Goal: Task Accomplishment & Management: Use online tool/utility

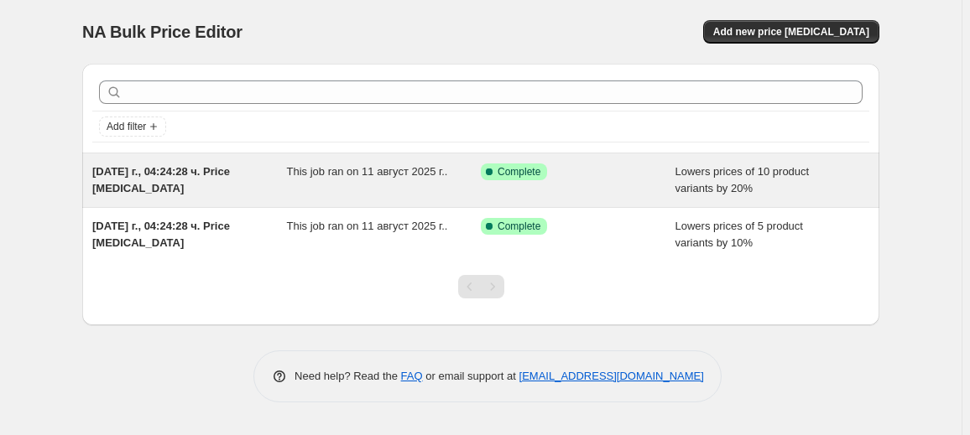
click at [336, 177] on span "This job ran on 11 август 2025 г.." at bounding box center [367, 171] width 161 height 13
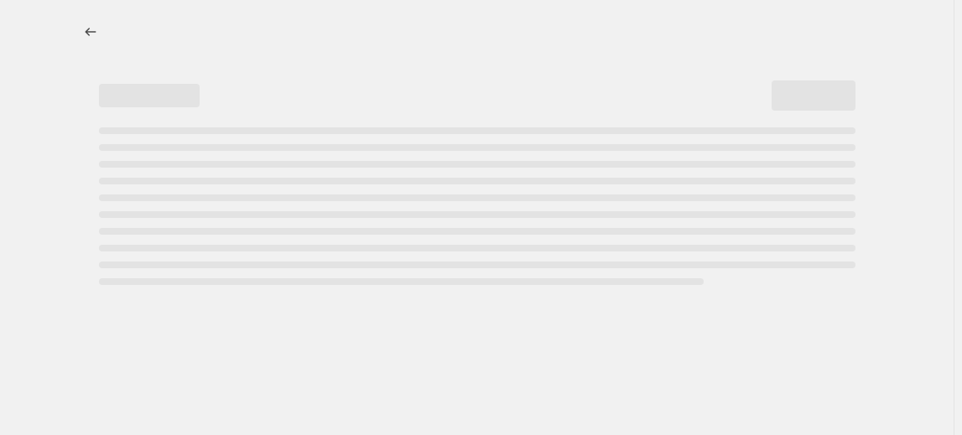
select select "percentage"
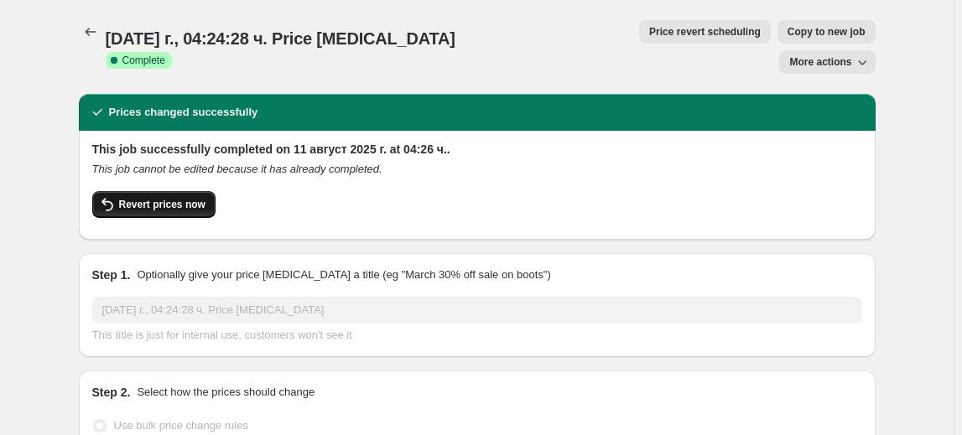
click at [171, 198] on span "Revert prices now" at bounding box center [162, 204] width 86 height 13
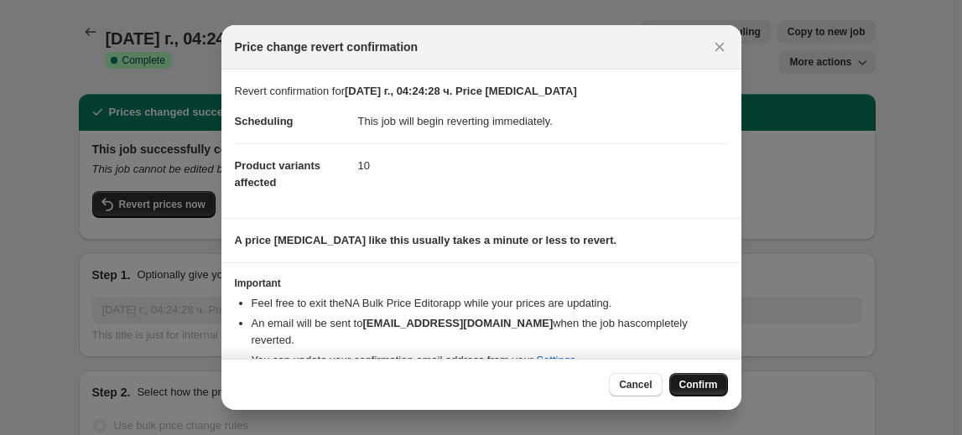
click at [704, 379] on span "Confirm" at bounding box center [698, 384] width 39 height 13
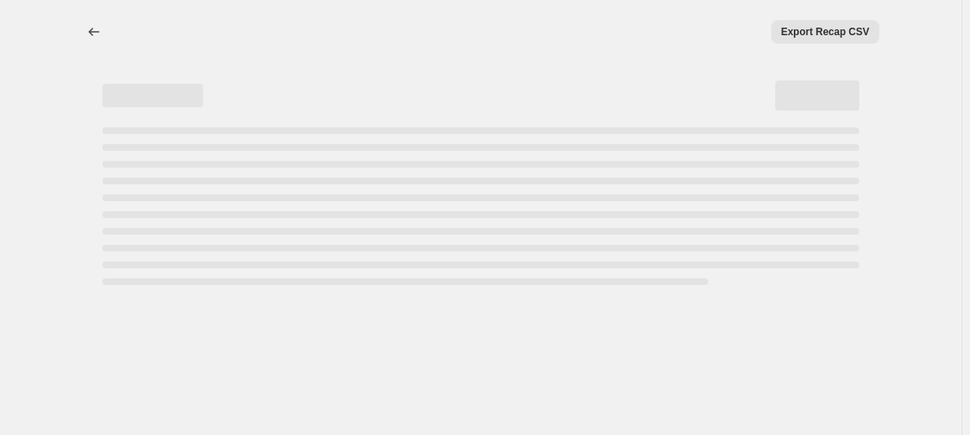
select select "percentage"
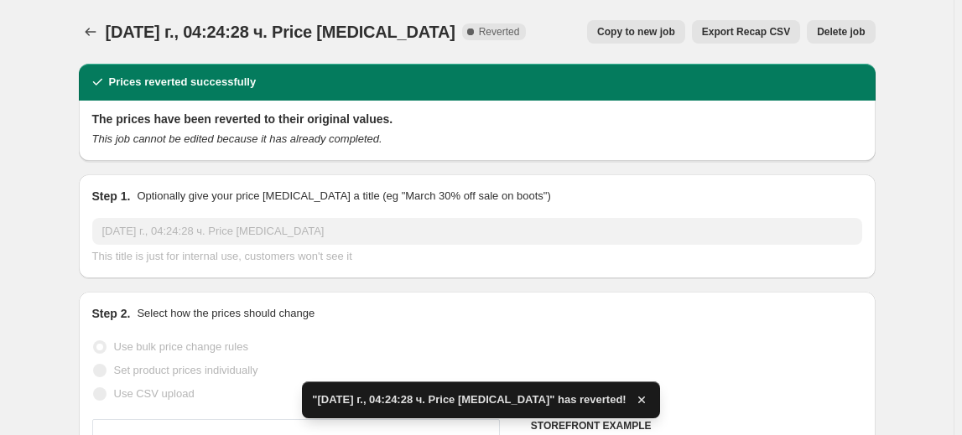
click at [838, 30] on span "Delete job" at bounding box center [841, 31] width 48 height 13
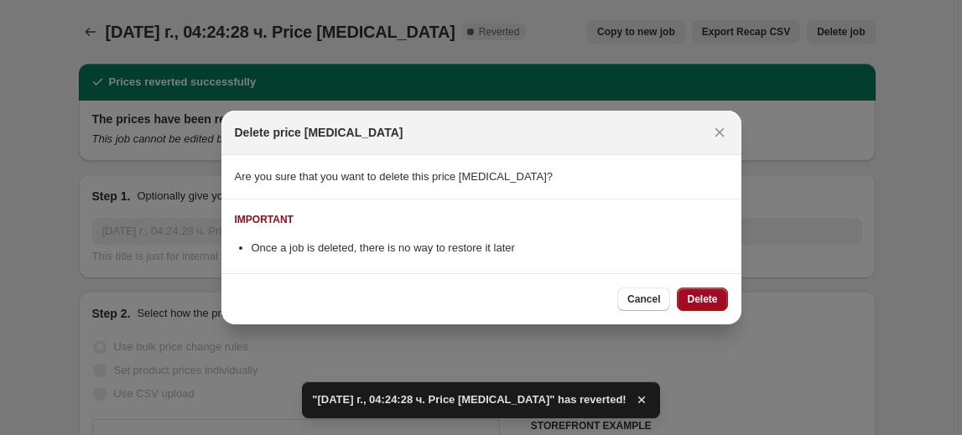
click at [712, 297] on span "Delete" at bounding box center [702, 299] width 30 height 13
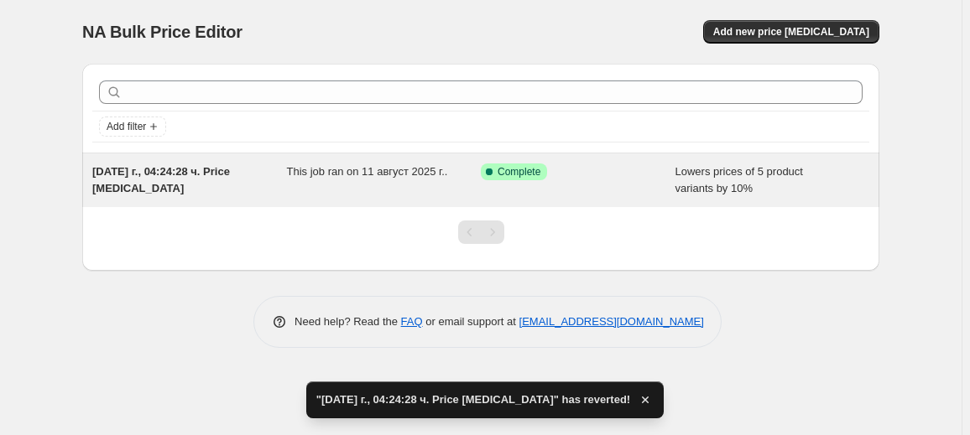
click at [497, 180] on div "Success Complete Complete" at bounding box center [578, 181] width 195 height 34
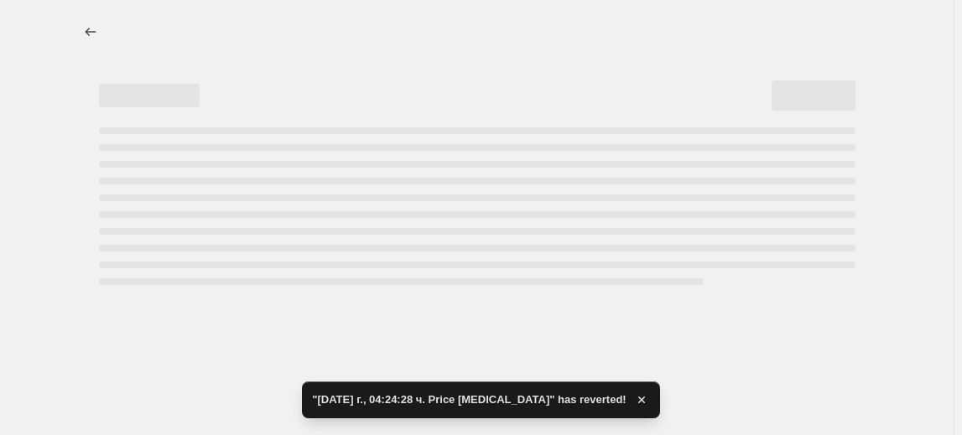
select select "percentage"
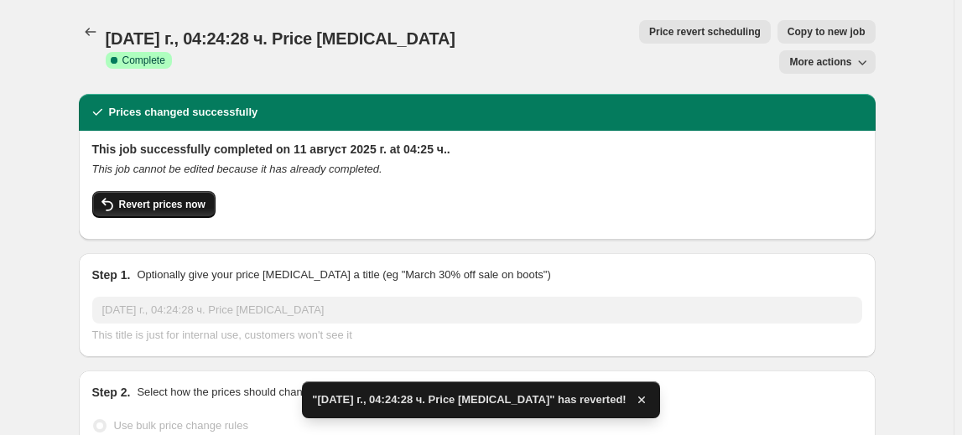
click at [152, 191] on button "Revert prices now" at bounding box center [153, 204] width 123 height 27
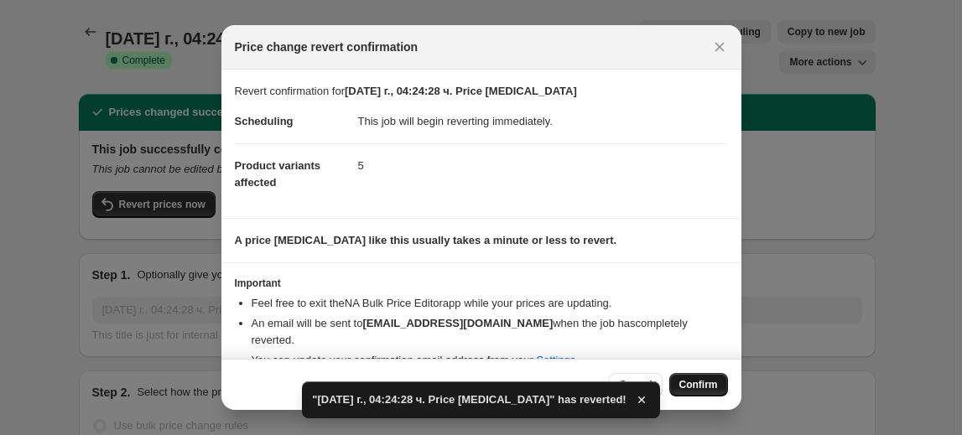
click at [709, 378] on button "Confirm" at bounding box center [698, 384] width 59 height 23
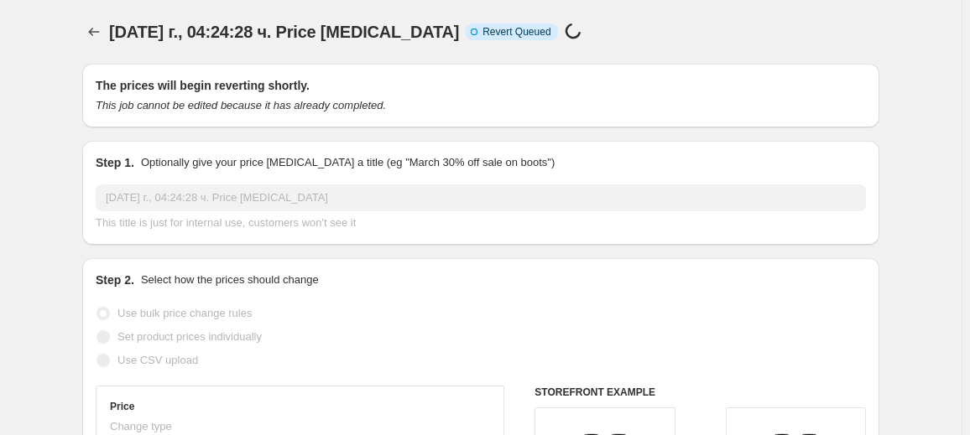
select select "percentage"
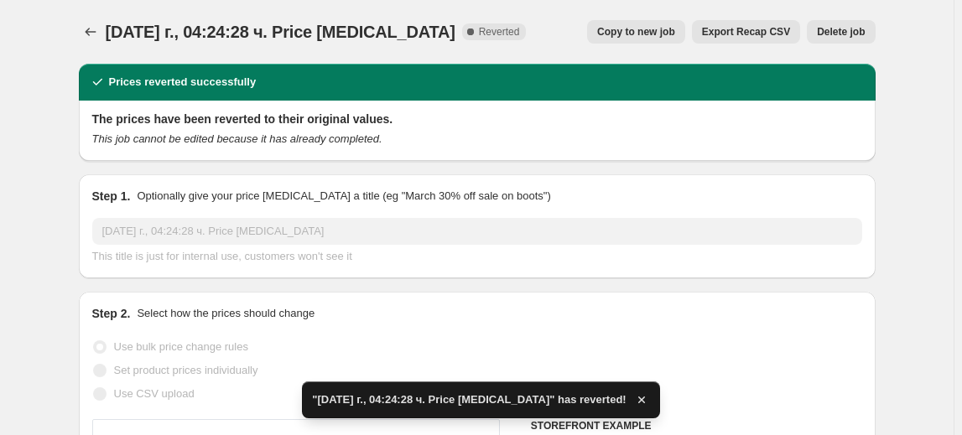
click at [855, 34] on span "Delete job" at bounding box center [841, 31] width 48 height 13
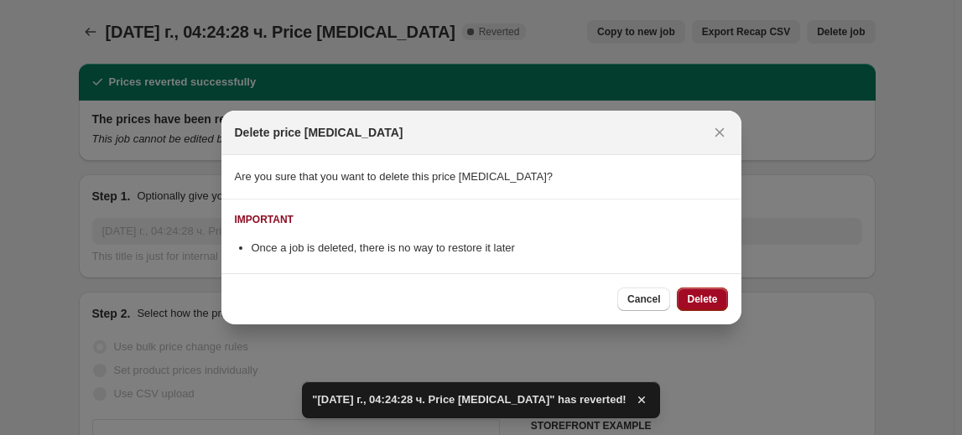
click at [718, 300] on button "Delete" at bounding box center [702, 299] width 50 height 23
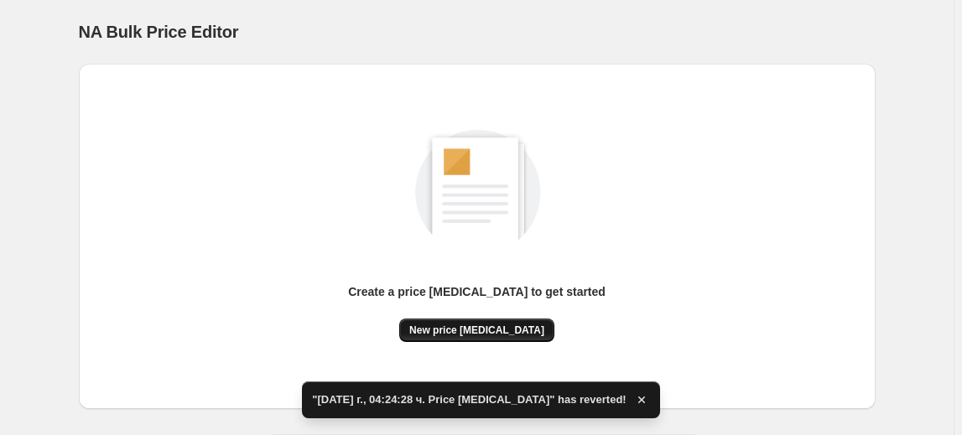
click at [469, 323] on button "New price change job" at bounding box center [476, 330] width 155 height 23
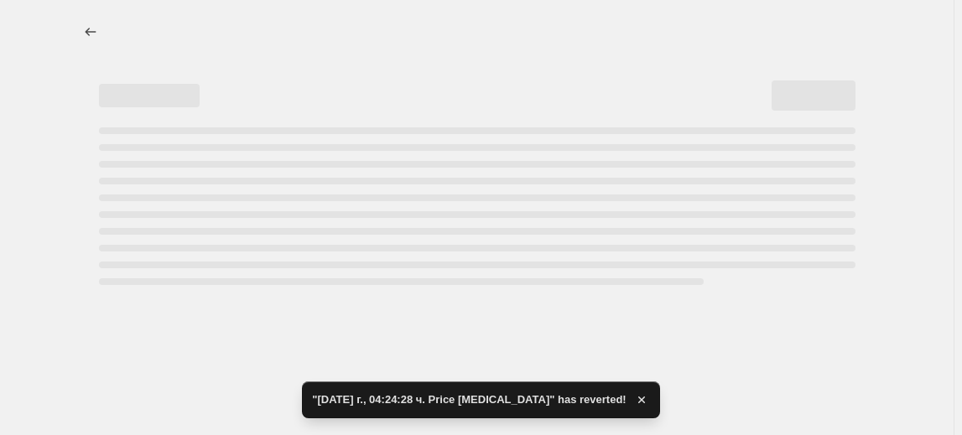
select select "percentage"
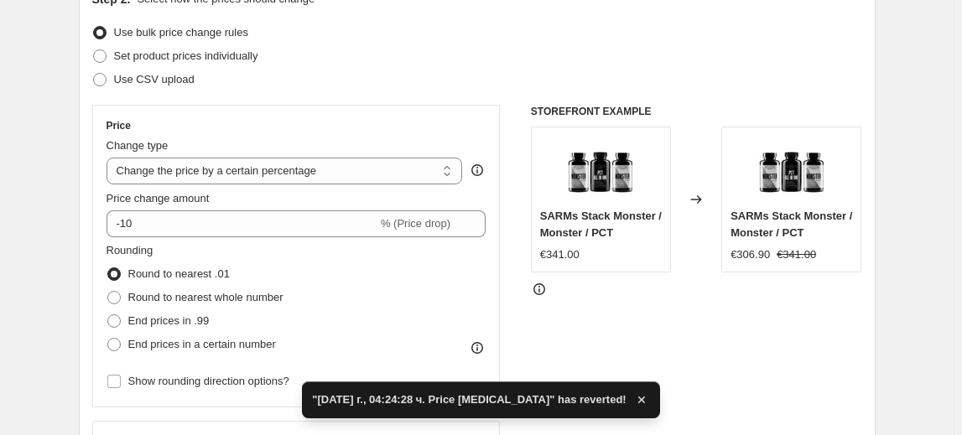
scroll to position [228, 0]
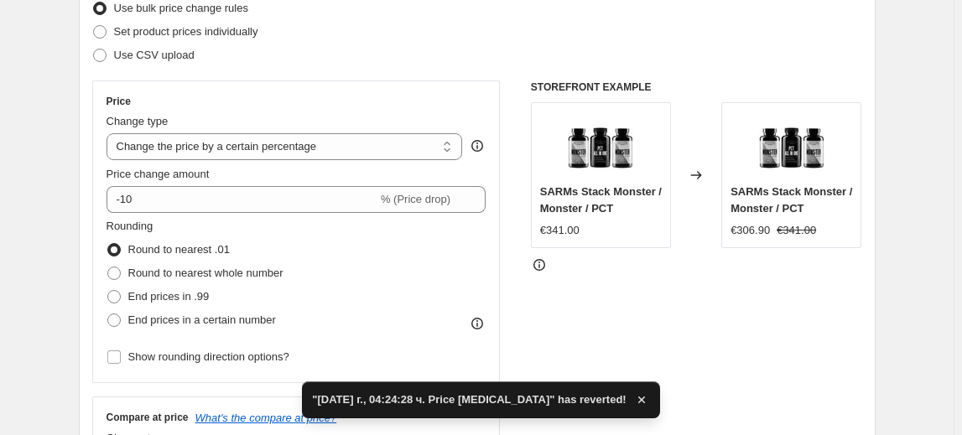
click at [134, 222] on span "Rounding" at bounding box center [130, 226] width 47 height 13
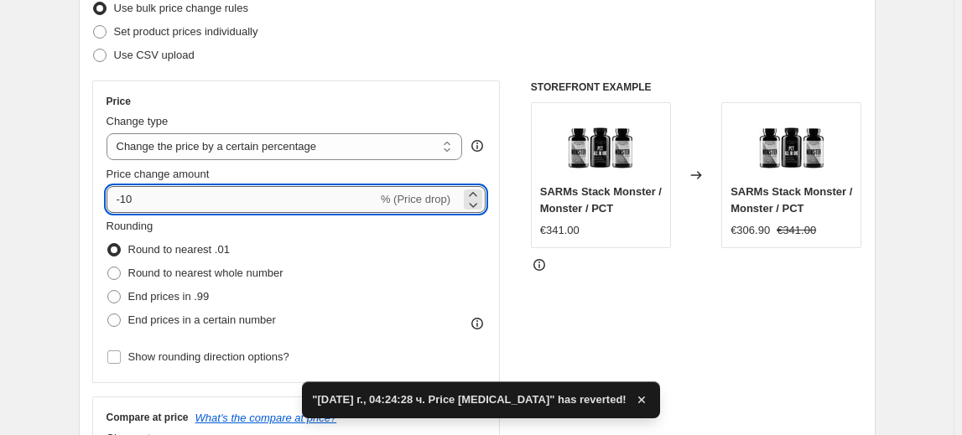
click at [131, 205] on input "-10" at bounding box center [242, 199] width 271 height 27
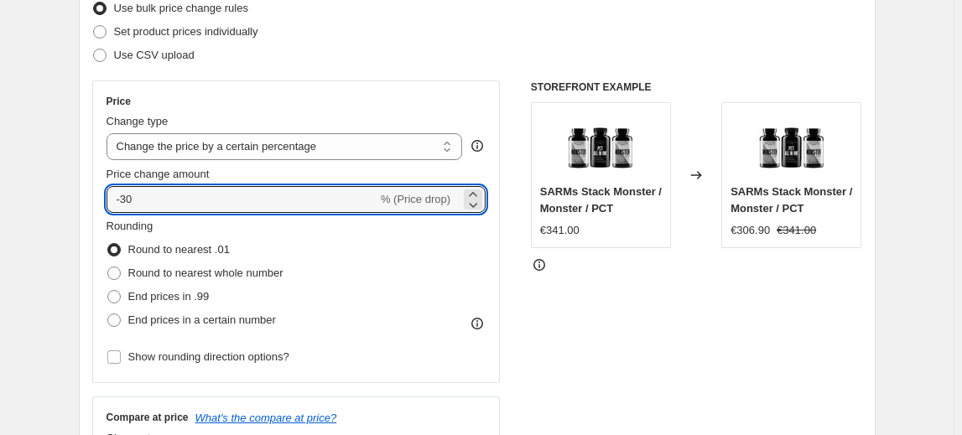
type input "-30"
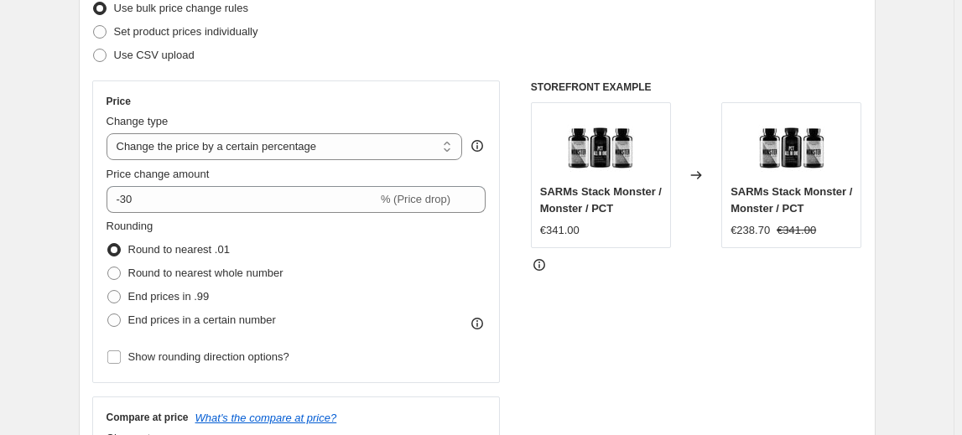
click at [212, 221] on fieldset "Rounding Round to nearest .01 Round to nearest whole number End prices in .99 E…" at bounding box center [195, 275] width 177 height 114
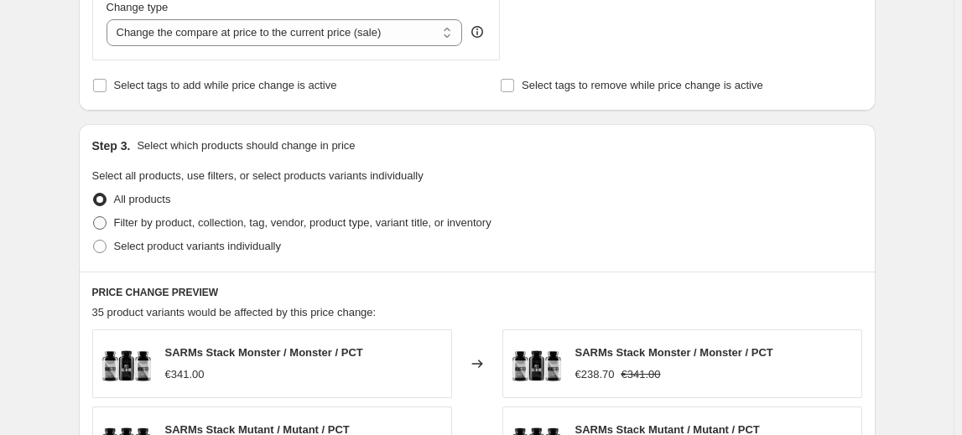
scroll to position [686, 0]
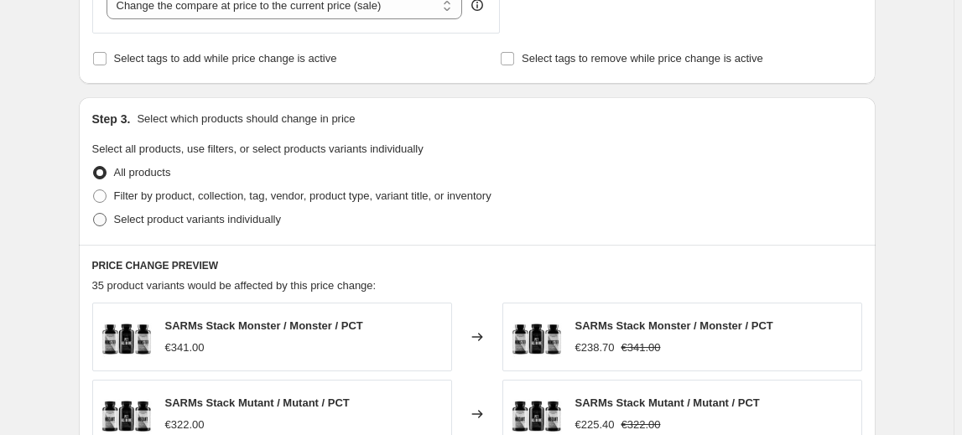
click at [194, 217] on span "Select product variants individually" at bounding box center [197, 219] width 167 height 13
click at [94, 214] on input "Select product variants individually" at bounding box center [93, 213] width 1 height 1
radio input "true"
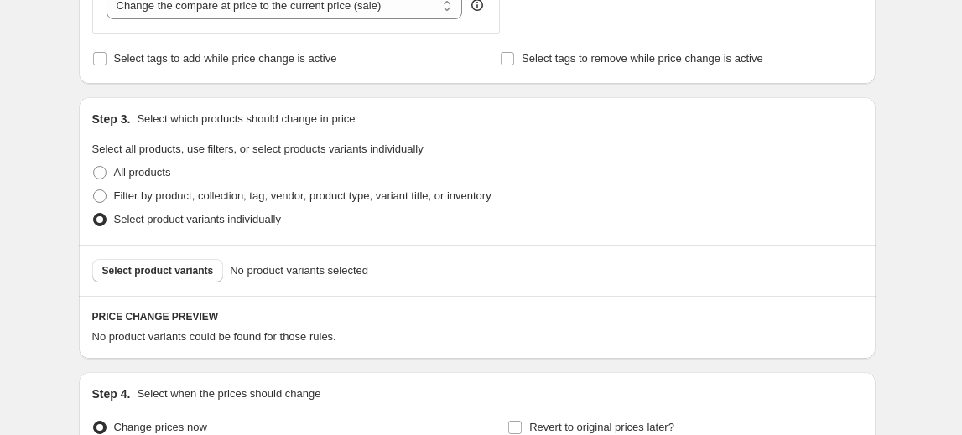
click at [138, 266] on span "Select product variants" at bounding box center [158, 270] width 112 height 13
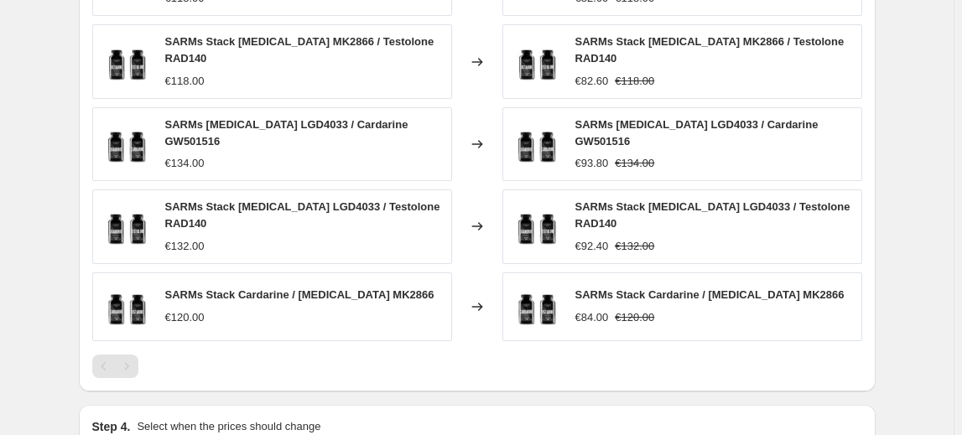
scroll to position [1219, 0]
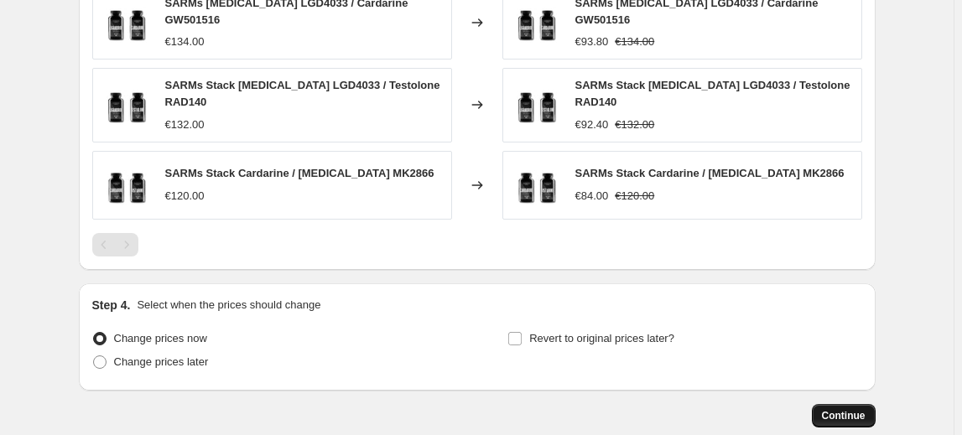
click at [858, 409] on span "Continue" at bounding box center [844, 415] width 44 height 13
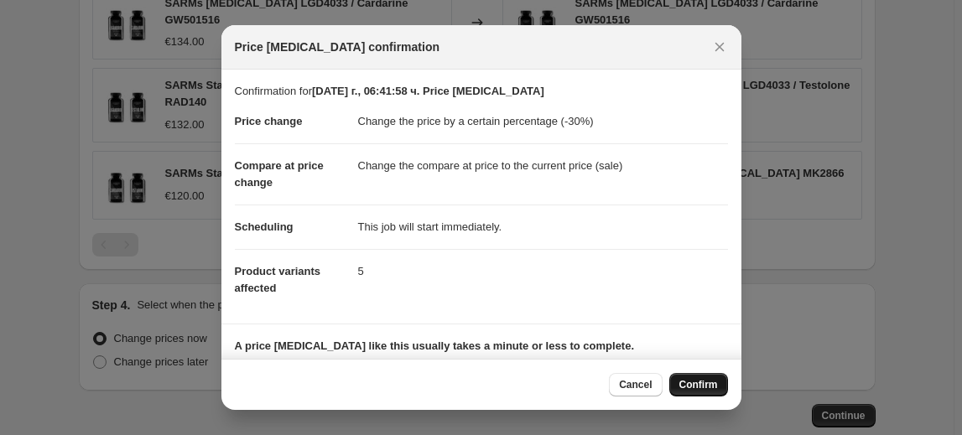
click at [692, 386] on span "Confirm" at bounding box center [698, 384] width 39 height 13
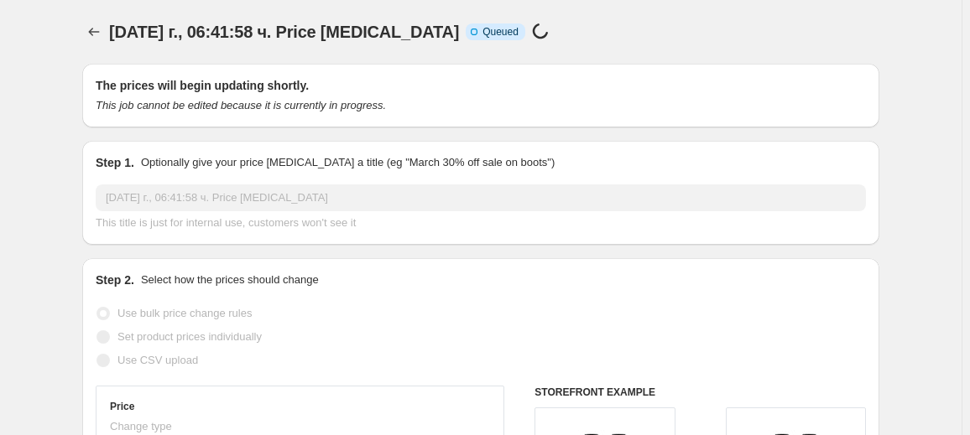
select select "percentage"
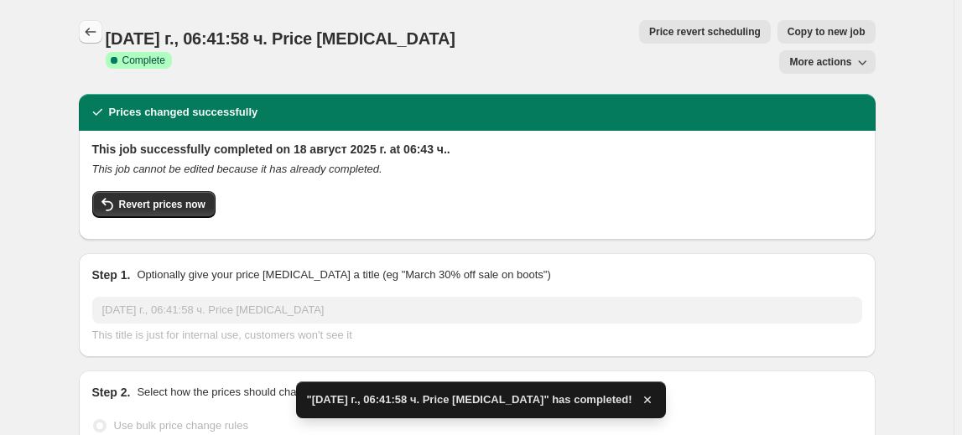
click at [96, 37] on icon "Price change jobs" at bounding box center [90, 31] width 17 height 17
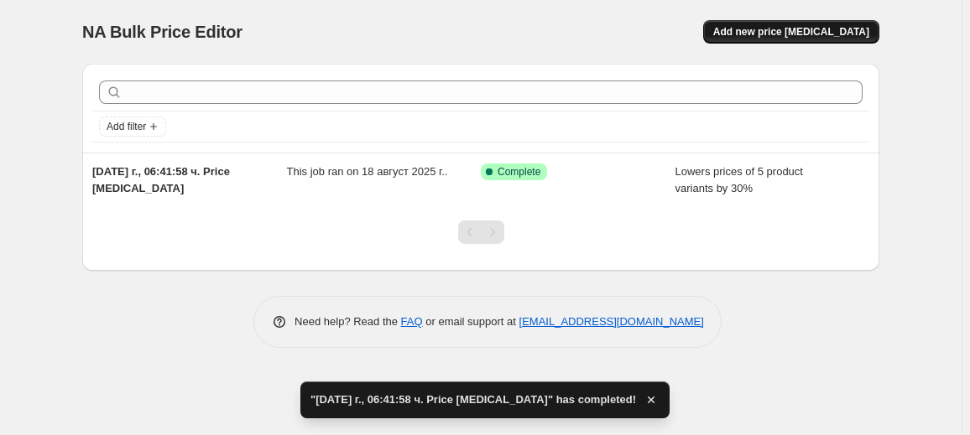
click at [814, 24] on button "Add new price change job" at bounding box center [791, 31] width 176 height 23
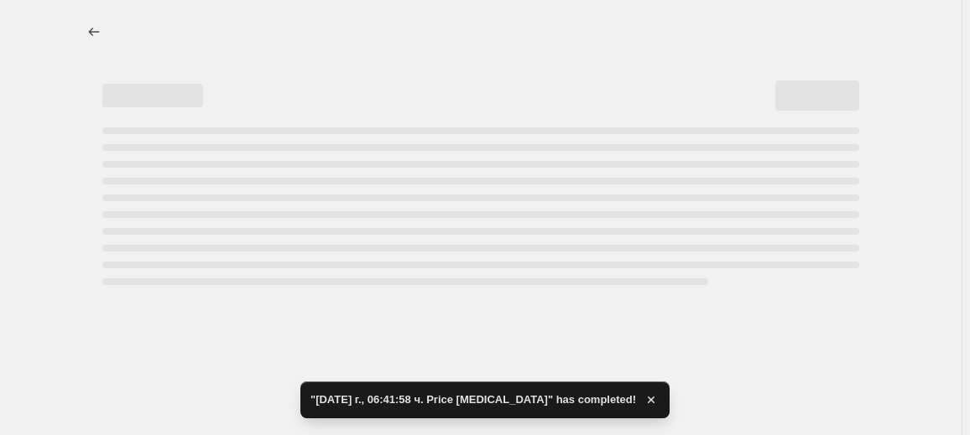
select select "percentage"
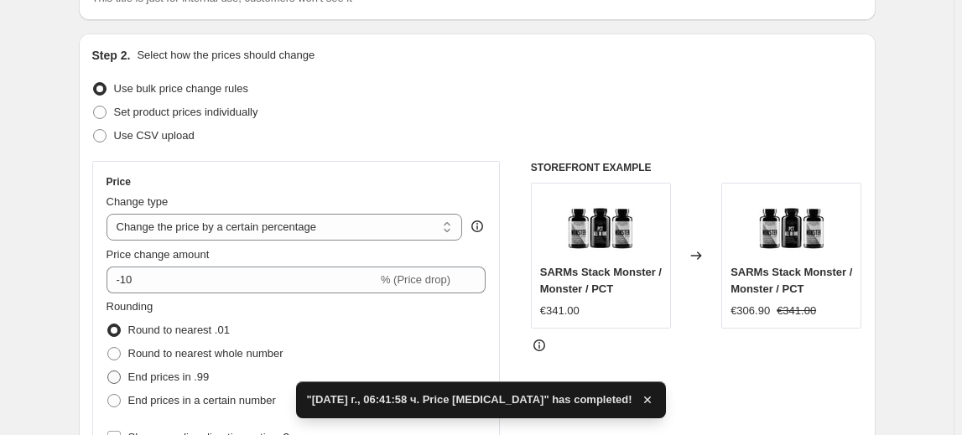
scroll to position [152, 0]
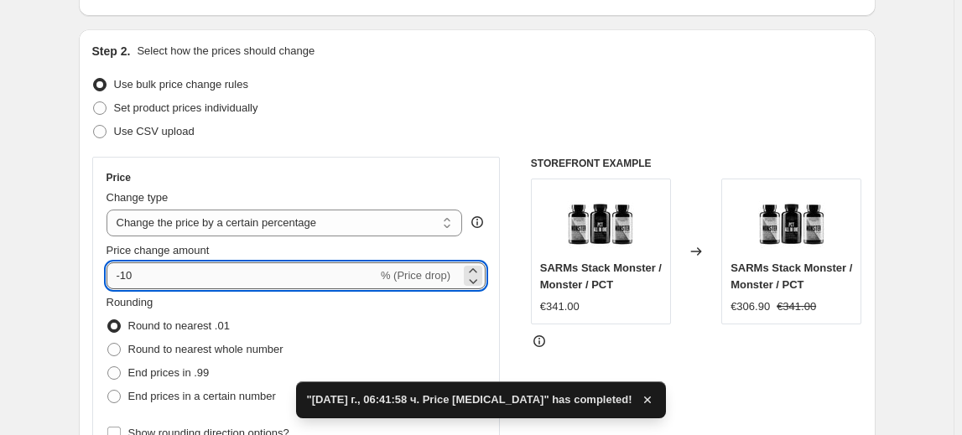
click at [134, 277] on input "-10" at bounding box center [242, 276] width 271 height 27
click at [130, 276] on input "-10" at bounding box center [242, 276] width 271 height 27
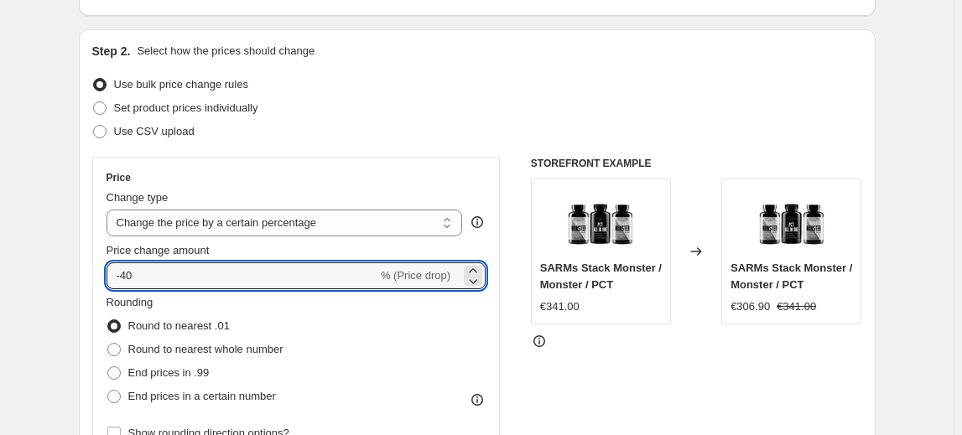
type input "-40"
click at [235, 299] on fieldset "Rounding Round to nearest .01 Round to nearest whole number End prices in .99 E…" at bounding box center [195, 351] width 177 height 114
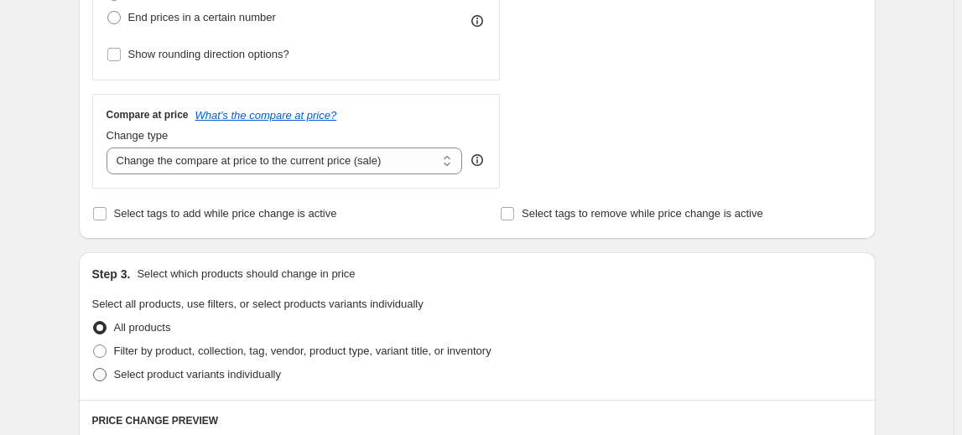
scroll to position [610, 0]
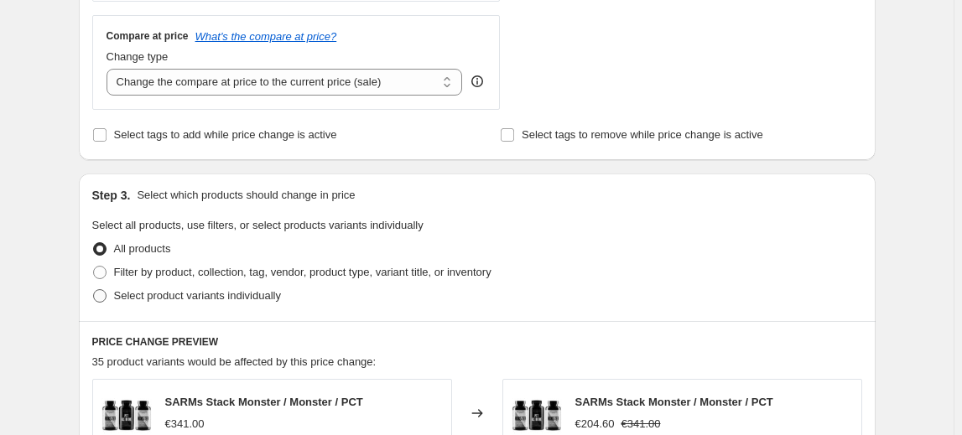
click at [218, 294] on span "Select product variants individually" at bounding box center [197, 295] width 167 height 13
click at [94, 290] on input "Select product variants individually" at bounding box center [93, 289] width 1 height 1
radio input "true"
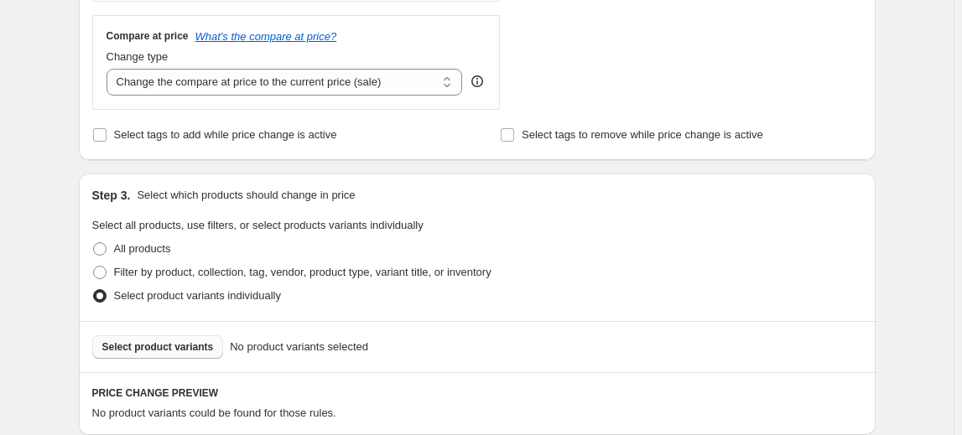
click at [156, 342] on span "Select product variants" at bounding box center [158, 347] width 112 height 13
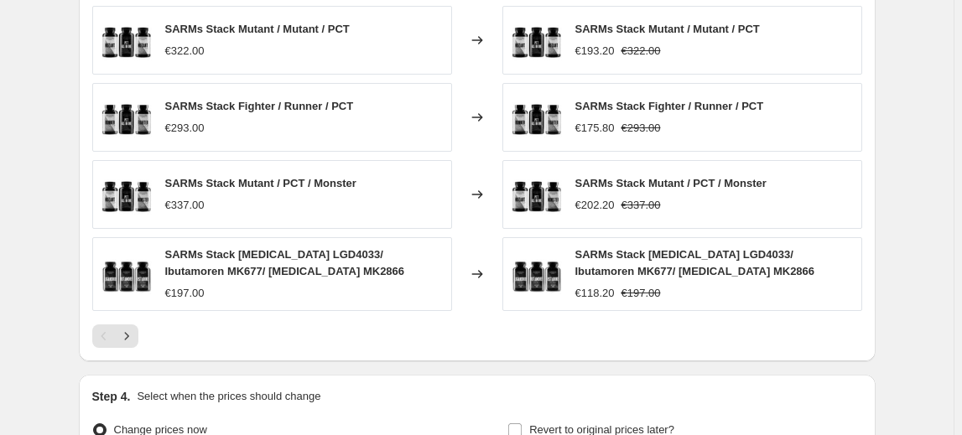
scroll to position [1294, 0]
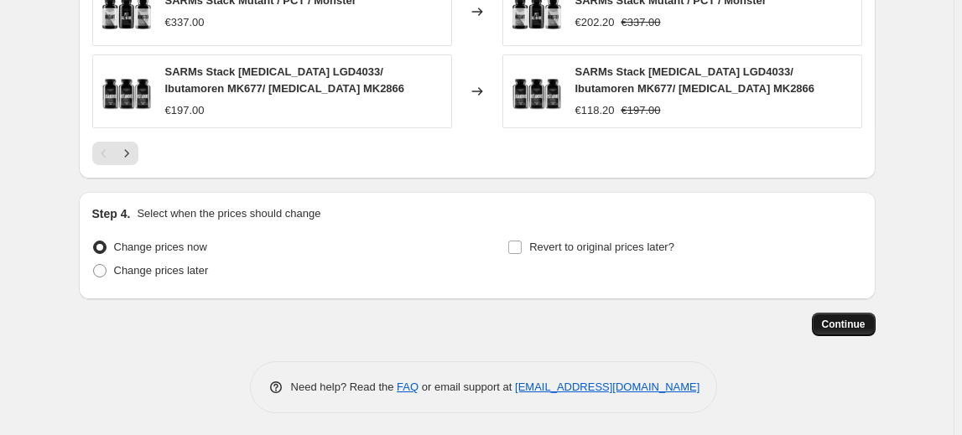
click at [829, 319] on span "Continue" at bounding box center [844, 324] width 44 height 13
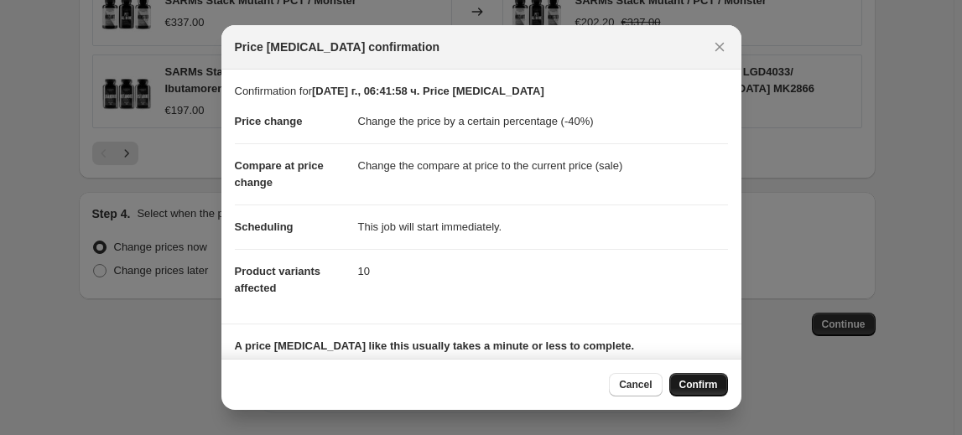
click at [689, 386] on span "Confirm" at bounding box center [698, 384] width 39 height 13
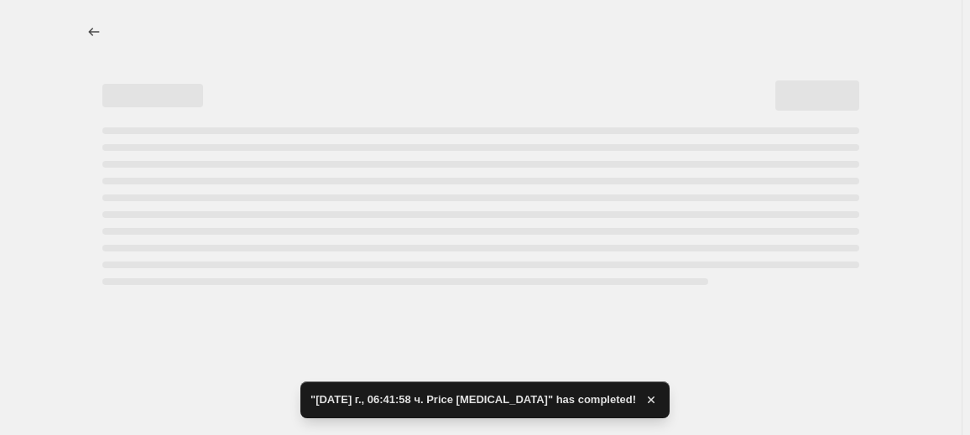
select select "percentage"
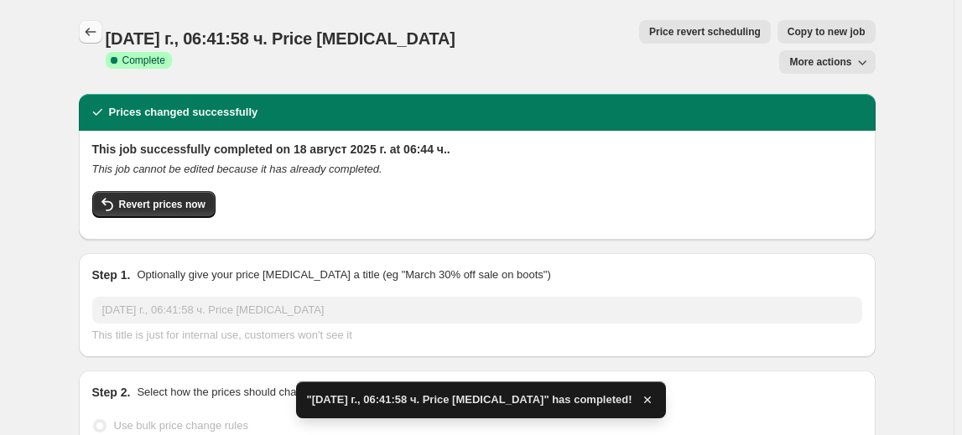
click at [90, 37] on icon "Price change jobs" at bounding box center [90, 31] width 17 height 17
